Goal: Task Accomplishment & Management: Manage account settings

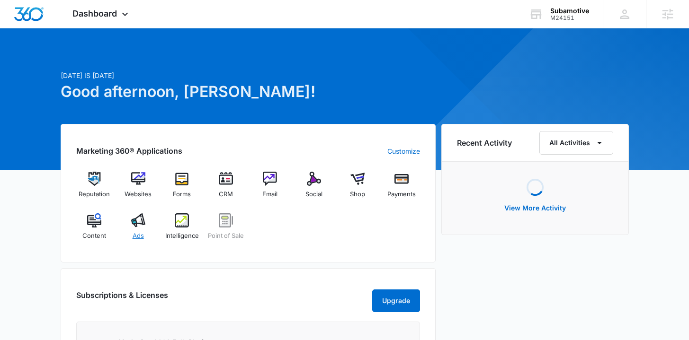
click at [133, 238] on span "Ads" at bounding box center [138, 235] width 11 height 9
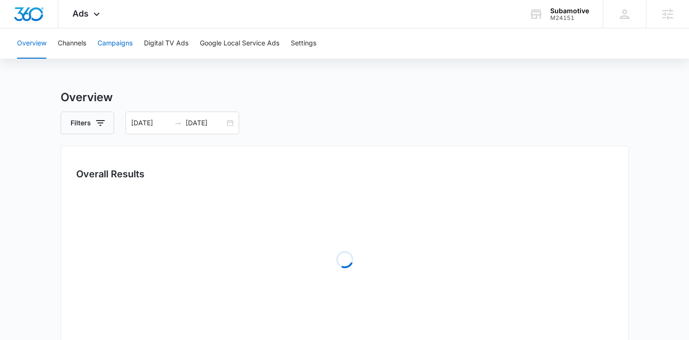
click at [113, 44] on button "Campaigns" at bounding box center [114, 43] width 35 height 30
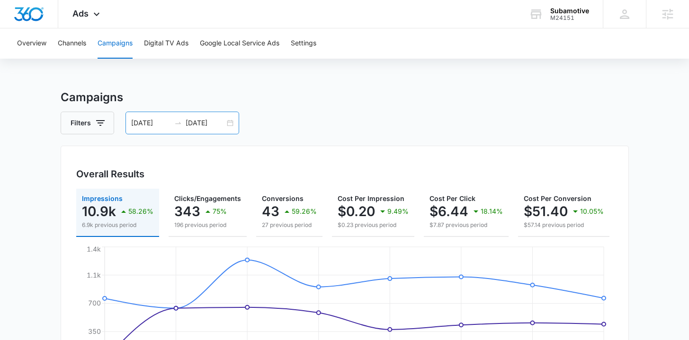
click at [233, 125] on div "09/25/2025 10/02/2025" at bounding box center [182, 123] width 114 height 23
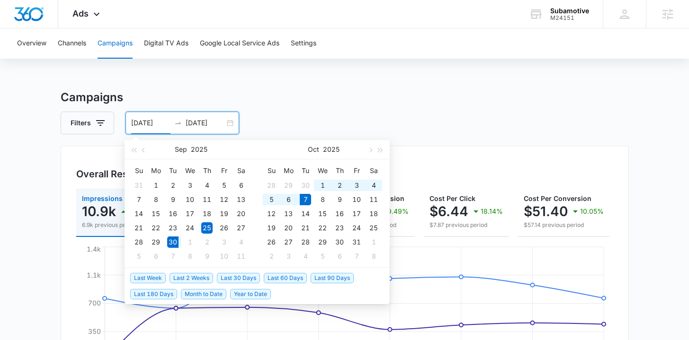
click at [148, 275] on span "Last Week" at bounding box center [147, 278] width 35 height 10
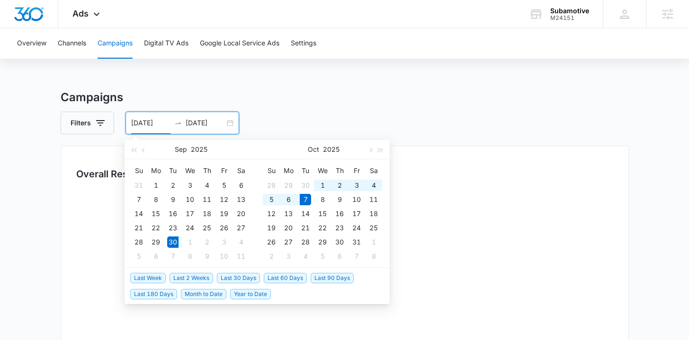
type input "09/30/2025"
type input "[DATE]"
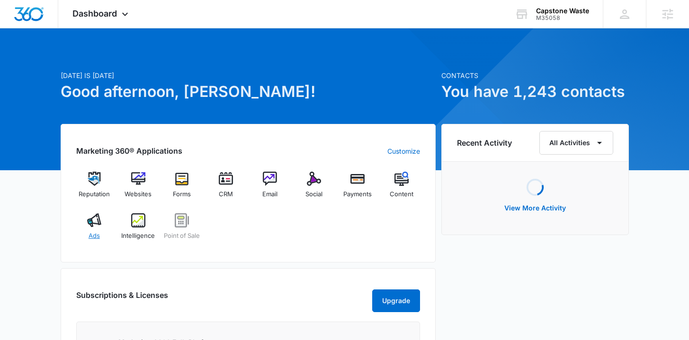
click at [99, 232] on div "Ads" at bounding box center [94, 230] width 36 height 34
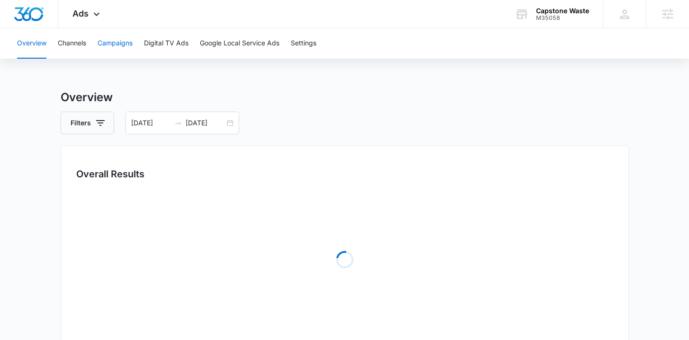
click at [117, 35] on button "Campaigns" at bounding box center [114, 43] width 35 height 30
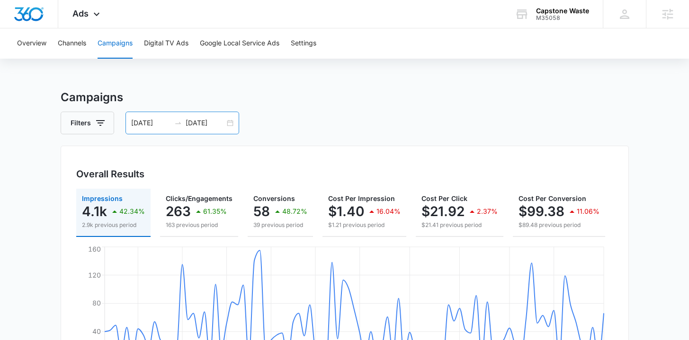
click at [229, 125] on div "06/17/2025 09/15/2025" at bounding box center [182, 123] width 114 height 23
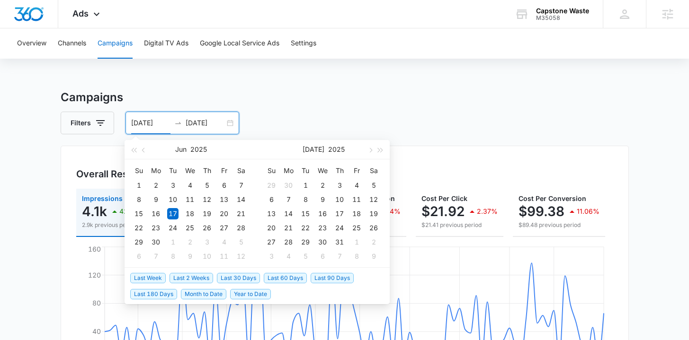
click at [235, 279] on span "Last 30 Days" at bounding box center [238, 278] width 43 height 10
type input "[DATE]"
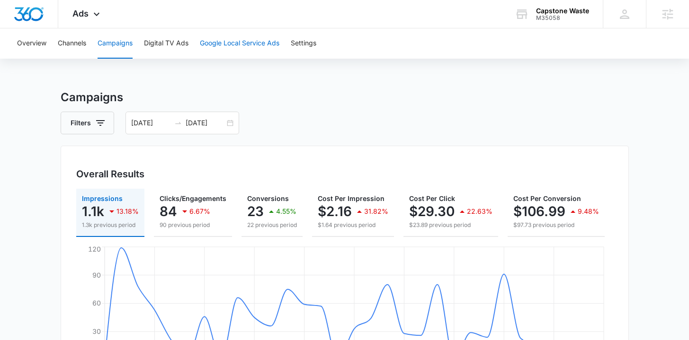
click at [250, 42] on button "Google Local Service Ads" at bounding box center [240, 43] width 80 height 30
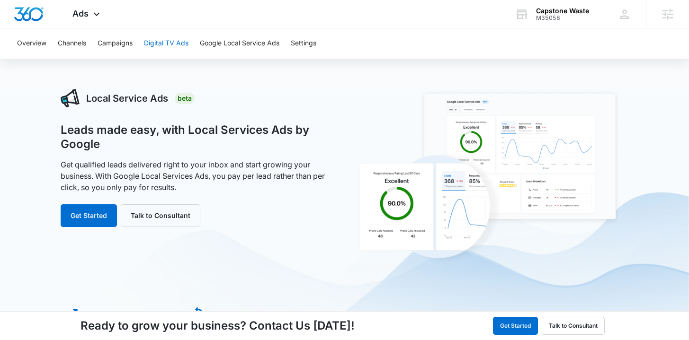
click at [156, 43] on button "Digital TV Ads" at bounding box center [166, 43] width 44 height 30
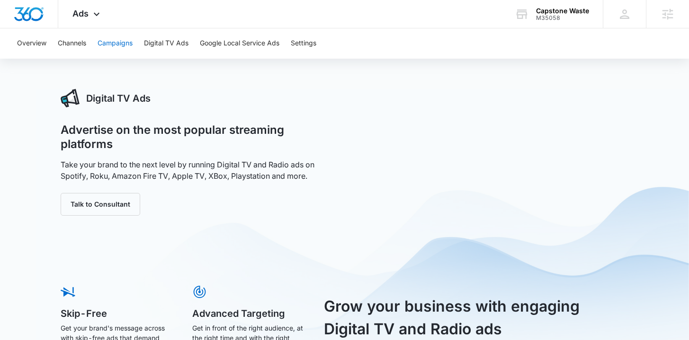
click at [124, 42] on button "Campaigns" at bounding box center [114, 43] width 35 height 30
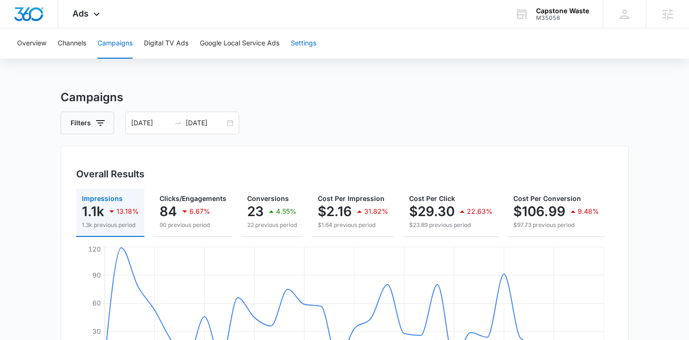
click at [295, 42] on button "Settings" at bounding box center [304, 43] width 26 height 30
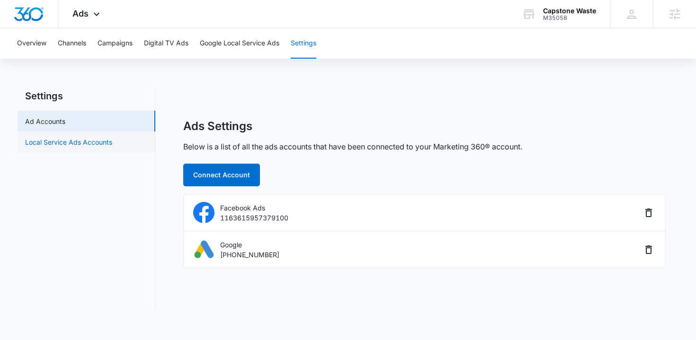
click at [87, 142] on link "Local Service Ads Accounts" at bounding box center [68, 142] width 87 height 10
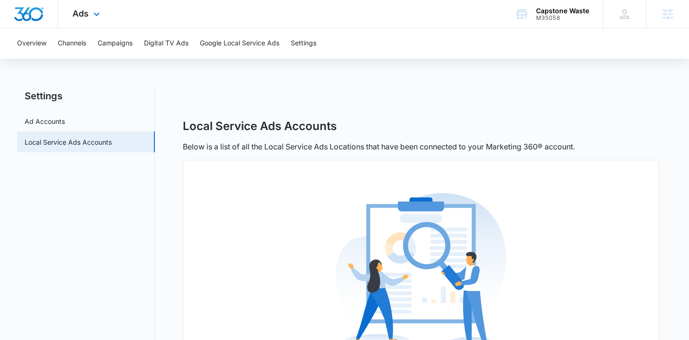
click at [17, 18] on img "Dashboard" at bounding box center [29, 14] width 30 height 14
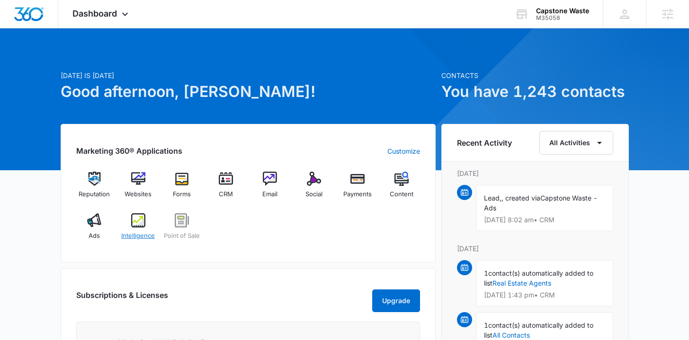
click at [139, 230] on div "Intelligence" at bounding box center [138, 230] width 36 height 34
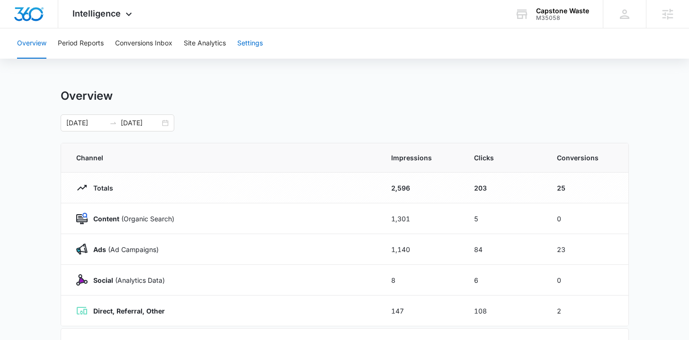
click at [248, 41] on button "Settings" at bounding box center [250, 43] width 26 height 30
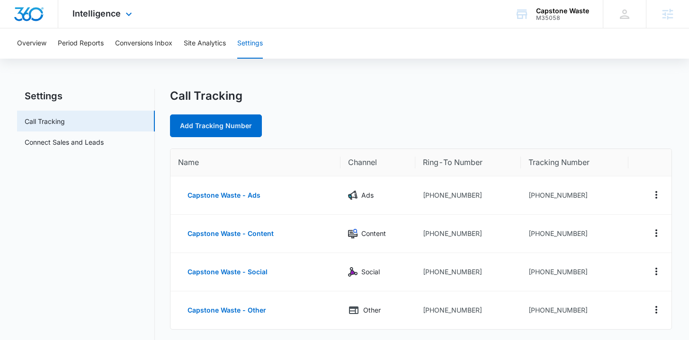
click at [24, 12] on img "Dashboard" at bounding box center [29, 14] width 30 height 14
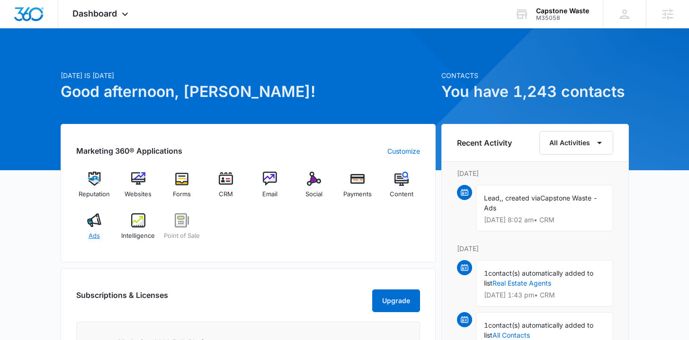
click at [97, 230] on div "Ads" at bounding box center [94, 230] width 36 height 34
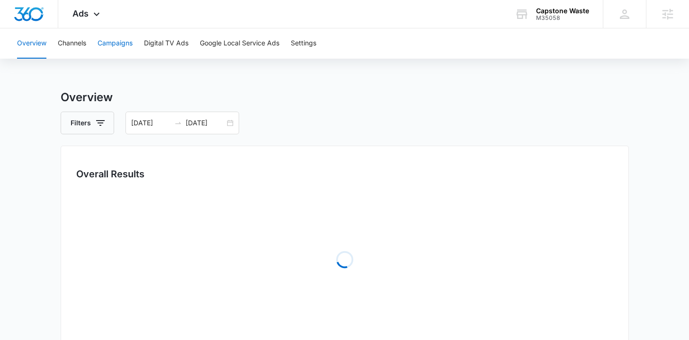
click at [107, 38] on button "Campaigns" at bounding box center [114, 43] width 35 height 30
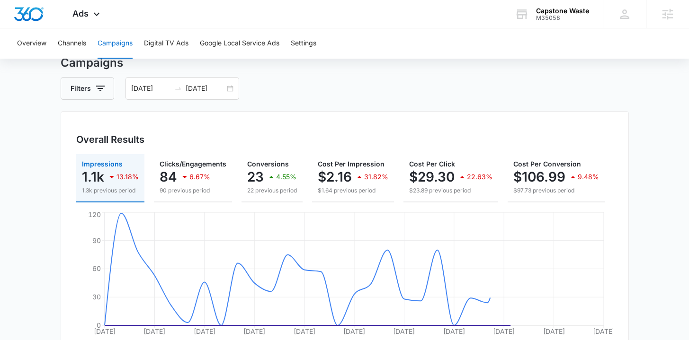
scroll to position [40, 0]
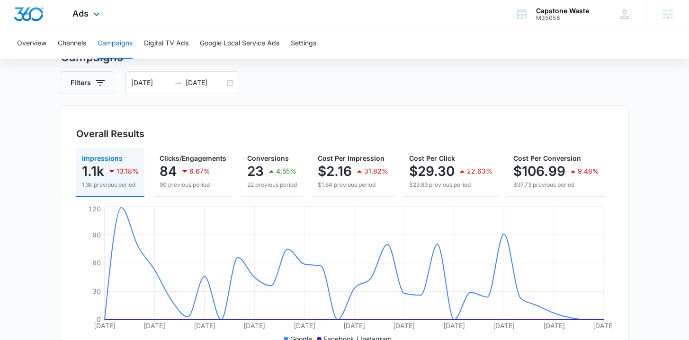
click at [32, 10] on img "Dashboard" at bounding box center [29, 14] width 30 height 14
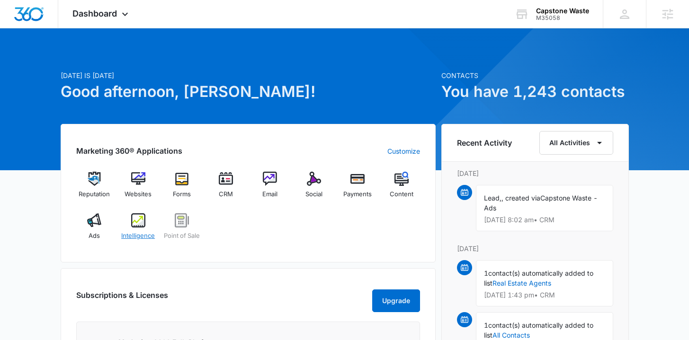
click at [131, 226] on img at bounding box center [138, 220] width 14 height 14
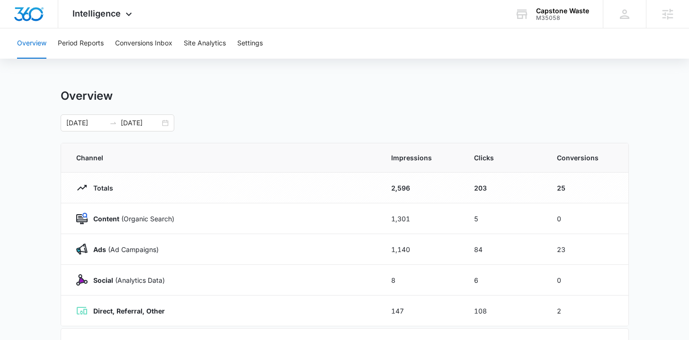
click at [90, 64] on div "Overview Period Reports Conversions Inbox Site Analytics Settings Overview 09/0…" at bounding box center [344, 307] width 689 height 558
click at [90, 53] on button "Period Reports" at bounding box center [81, 43] width 46 height 30
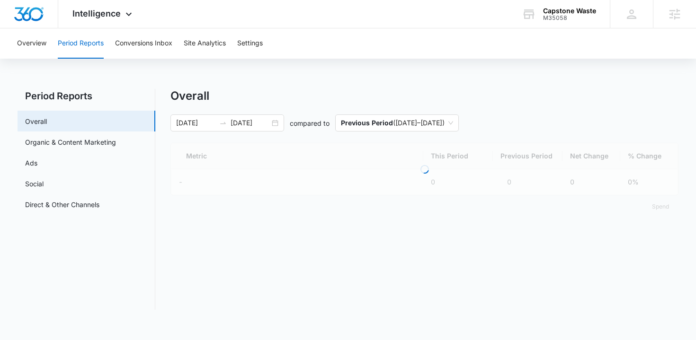
click at [178, 38] on div "Overview Period Reports Conversions Inbox Site Analytics Settings" at bounding box center [347, 43] width 673 height 30
click at [153, 38] on button "Conversions Inbox" at bounding box center [143, 43] width 57 height 30
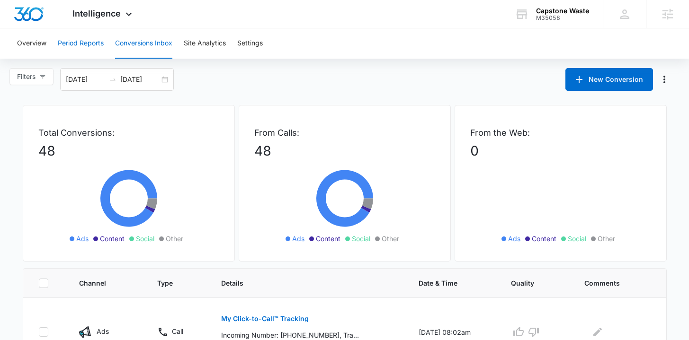
click at [76, 41] on button "Period Reports" at bounding box center [81, 43] width 46 height 30
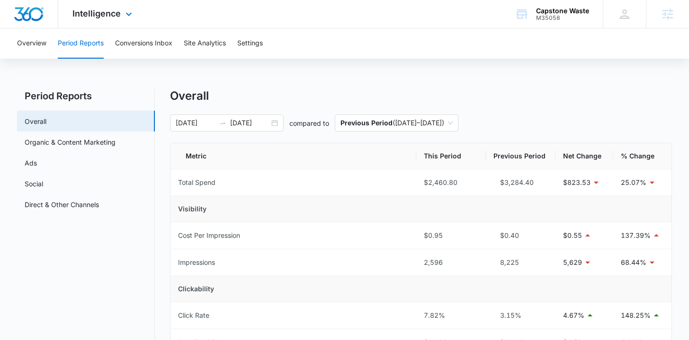
click at [25, 18] on img "Dashboard" at bounding box center [29, 14] width 30 height 14
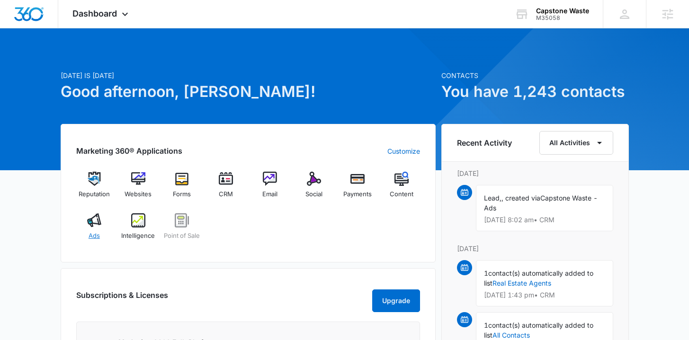
click at [96, 224] on img at bounding box center [94, 220] width 14 height 14
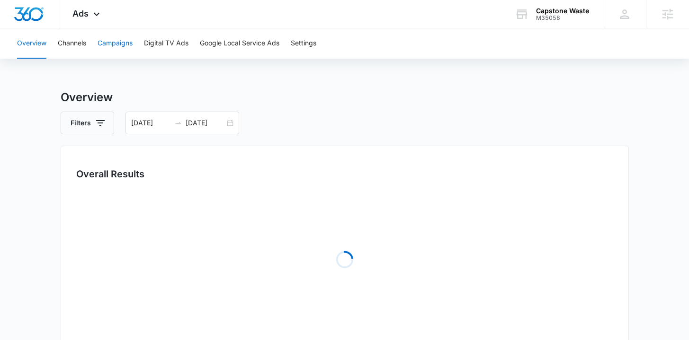
click at [109, 42] on button "Campaigns" at bounding box center [114, 43] width 35 height 30
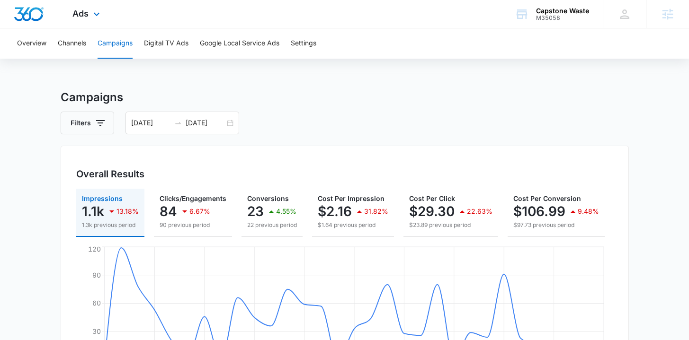
click at [19, 8] on img "Dashboard" at bounding box center [29, 14] width 30 height 14
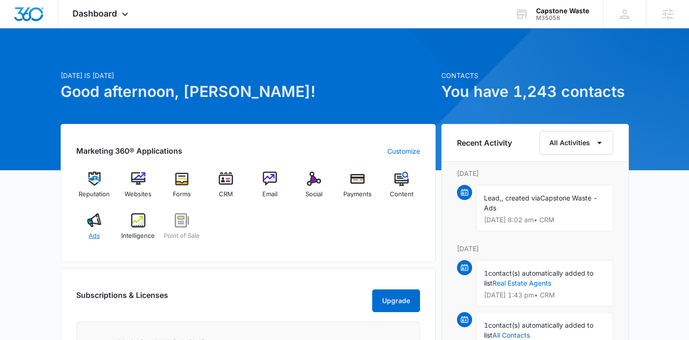
click at [102, 231] on div "Ads" at bounding box center [94, 230] width 36 height 34
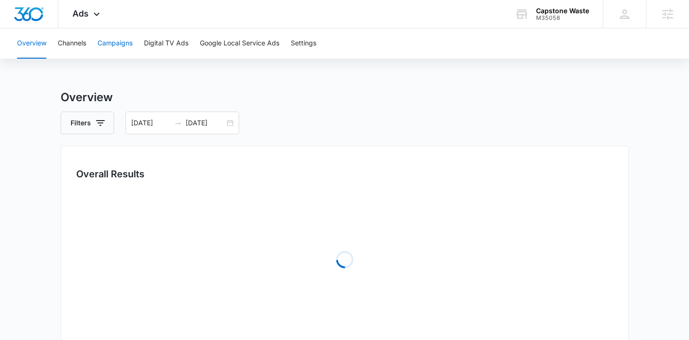
click at [107, 50] on button "Campaigns" at bounding box center [114, 43] width 35 height 30
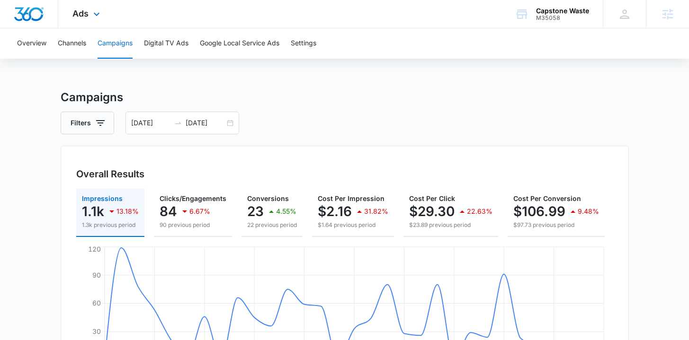
click at [34, 13] on img "Dashboard" at bounding box center [29, 14] width 30 height 14
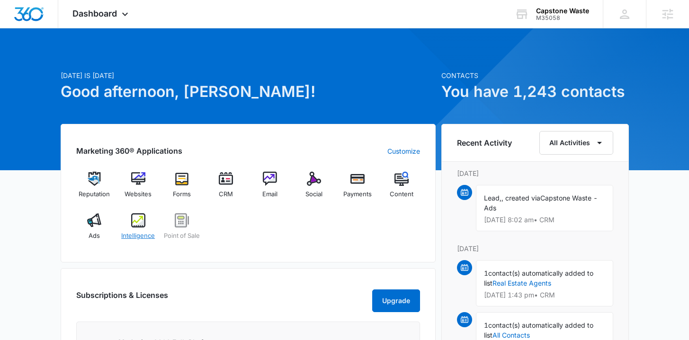
click at [135, 242] on div "Intelligence" at bounding box center [138, 230] width 36 height 34
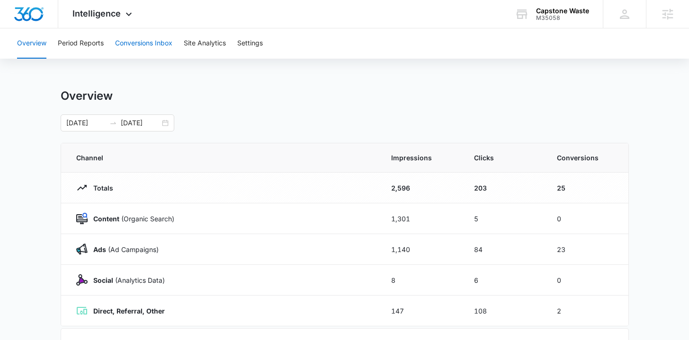
click at [137, 48] on button "Conversions Inbox" at bounding box center [143, 43] width 57 height 30
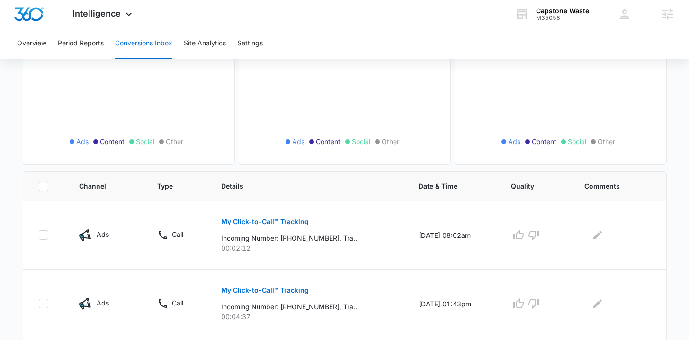
scroll to position [168, 0]
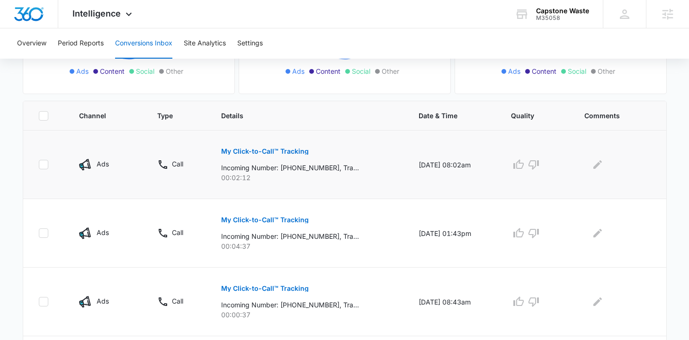
click at [227, 157] on button "My Click-to-Call™ Tracking" at bounding box center [265, 151] width 88 height 23
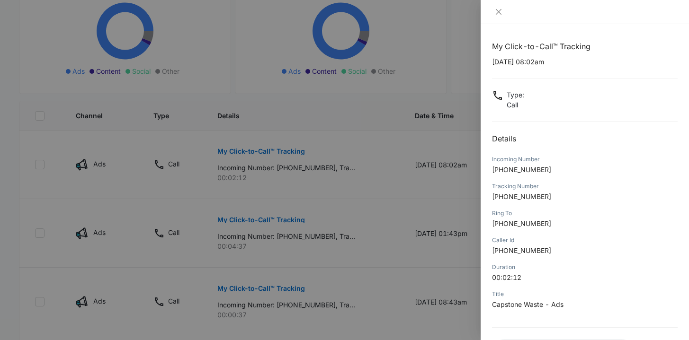
scroll to position [80, 0]
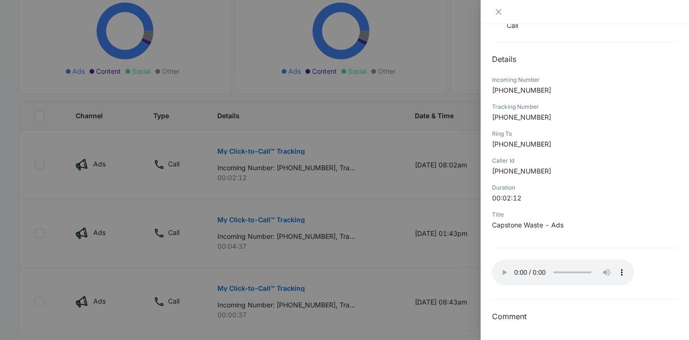
click at [436, 259] on div at bounding box center [344, 170] width 689 height 340
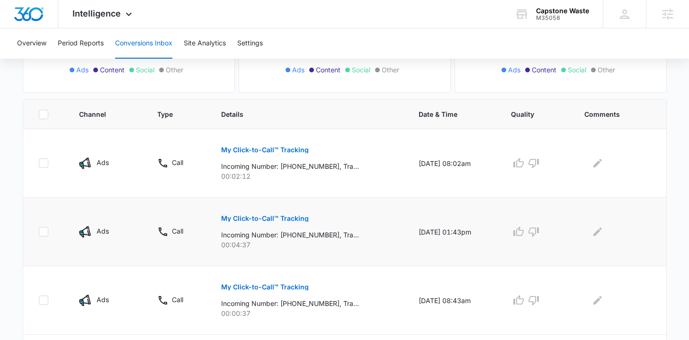
scroll to position [169, 0]
click at [274, 214] on button "My Click-to-Call™ Tracking" at bounding box center [265, 218] width 88 height 23
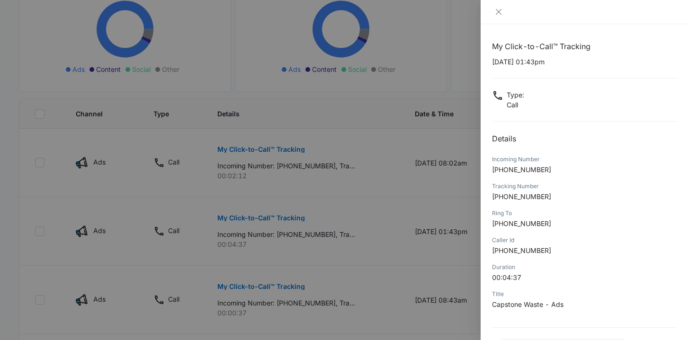
scroll to position [80, 0]
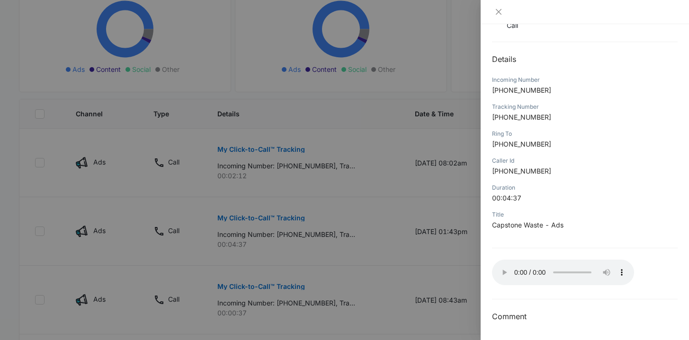
click at [363, 142] on div at bounding box center [344, 170] width 689 height 340
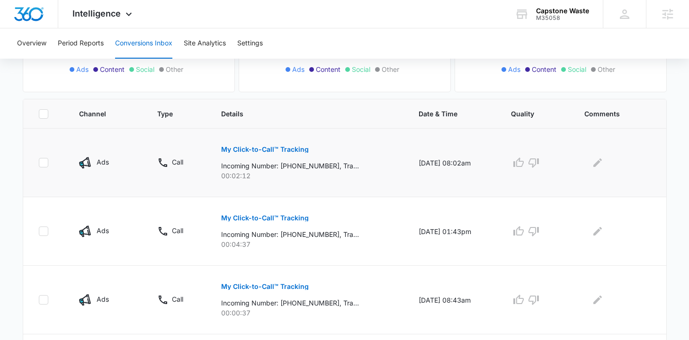
scroll to position [0, 0]
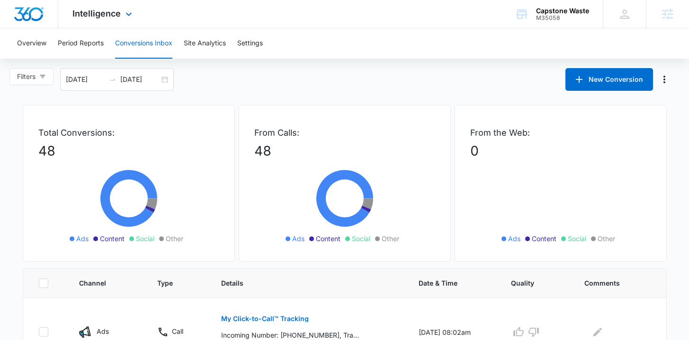
click at [31, 15] on img "Dashboard" at bounding box center [29, 14] width 30 height 14
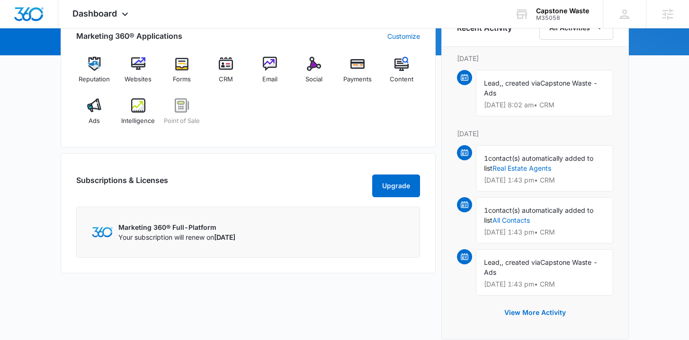
scroll to position [80, 0]
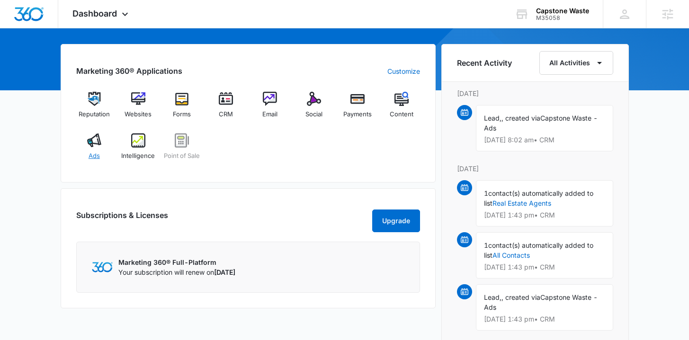
click at [94, 149] on div "Ads" at bounding box center [94, 150] width 36 height 34
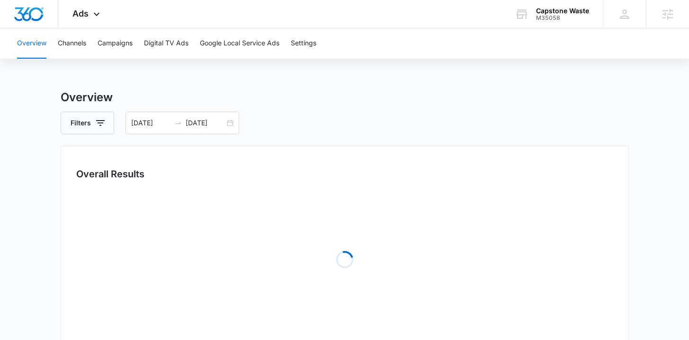
click at [97, 49] on div "Overview Channels Campaigns Digital TV Ads Google Local Service Ads Settings" at bounding box center [344, 43] width 666 height 30
click at [111, 45] on button "Campaigns" at bounding box center [114, 43] width 35 height 30
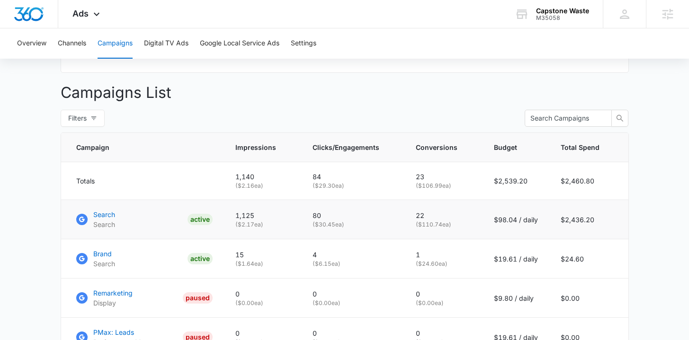
scroll to position [330, 0]
click at [106, 219] on p "Search" at bounding box center [104, 214] width 22 height 10
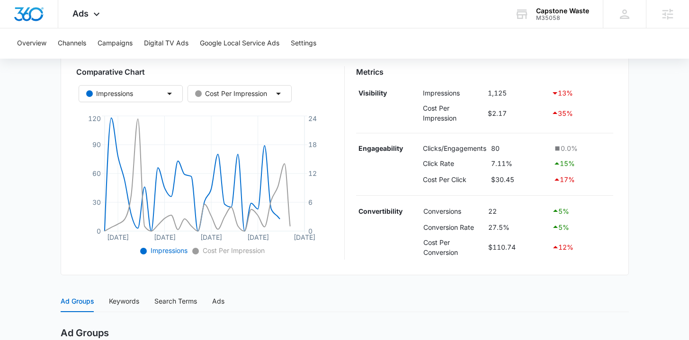
scroll to position [319, 0]
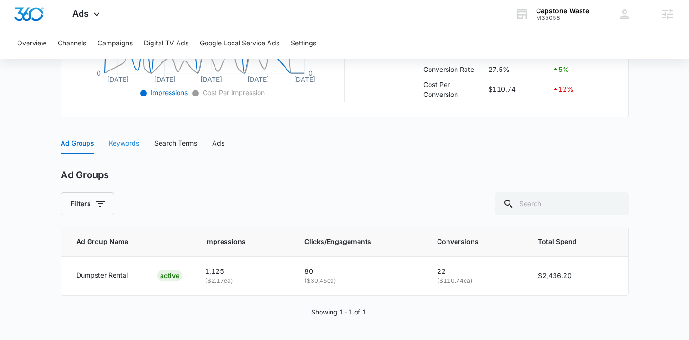
click at [123, 151] on div "Keywords" at bounding box center [124, 144] width 30 height 22
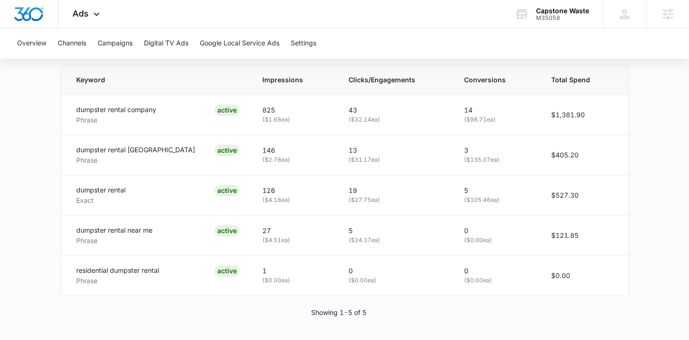
scroll to position [481, 0]
